Goal: Task Accomplishment & Management: Use online tool/utility

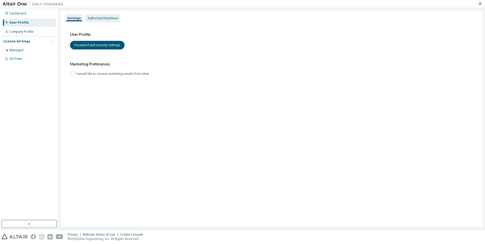
click at [95, 15] on div "Authorized Machines" at bounding box center [103, 18] width 35 height 8
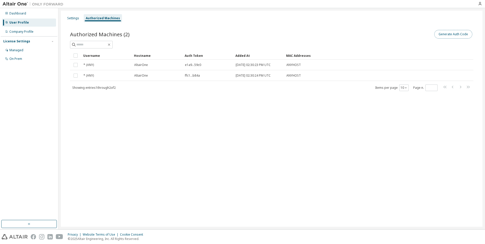
click at [453, 36] on button "Generate Auth Code" at bounding box center [453, 34] width 38 height 9
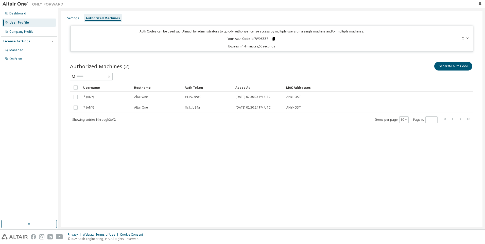
click at [274, 38] on icon at bounding box center [274, 39] width 3 height 4
